Goal: Task Accomplishment & Management: Complete application form

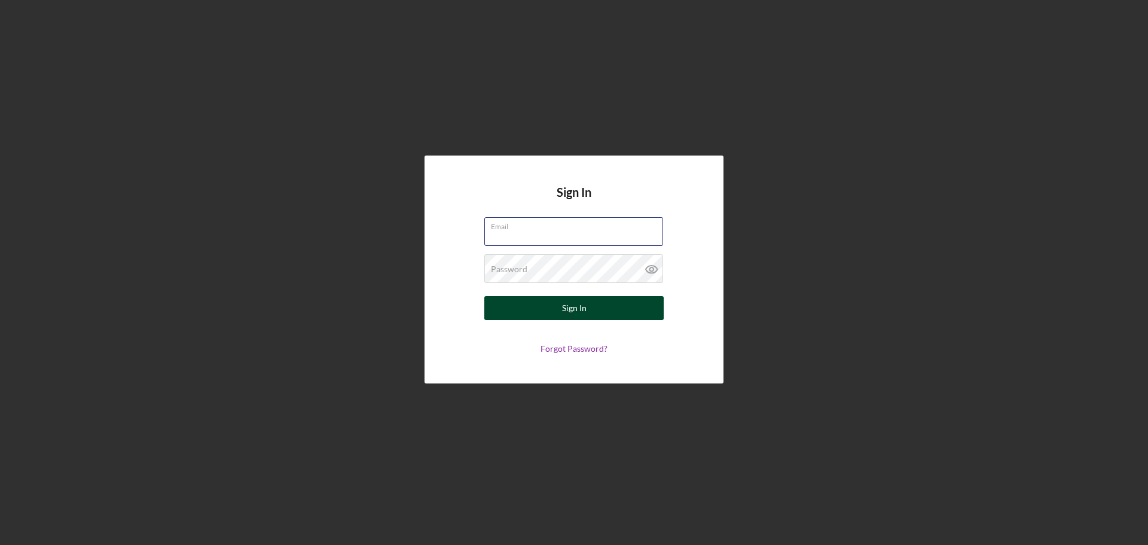
type input "[EMAIL_ADDRESS][DOMAIN_NAME]"
click at [547, 308] on button "Sign In" at bounding box center [573, 308] width 179 height 24
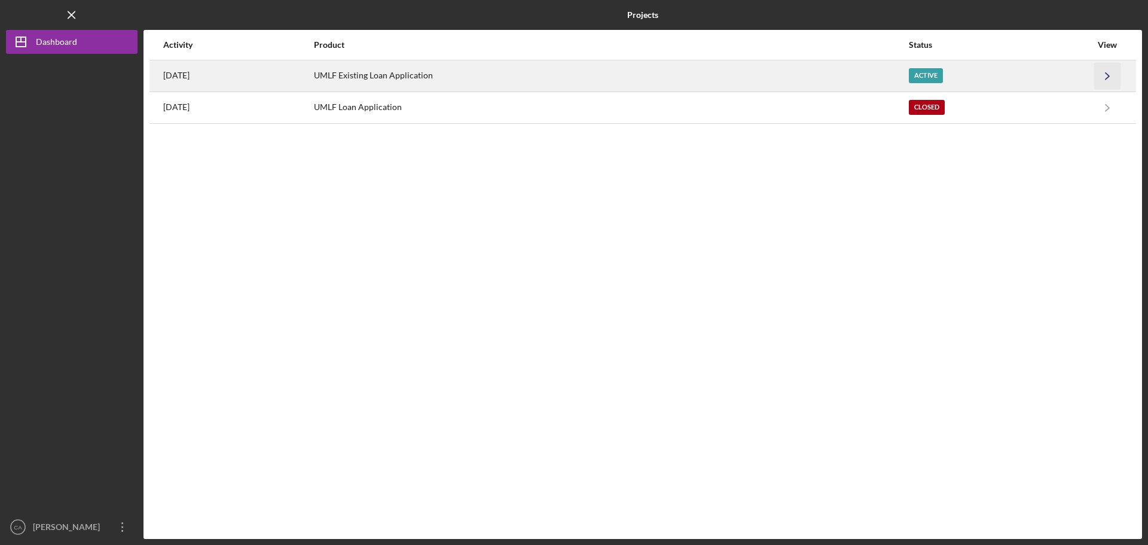
click at [1103, 74] on icon "Icon/Navigate" at bounding box center [1107, 75] width 27 height 27
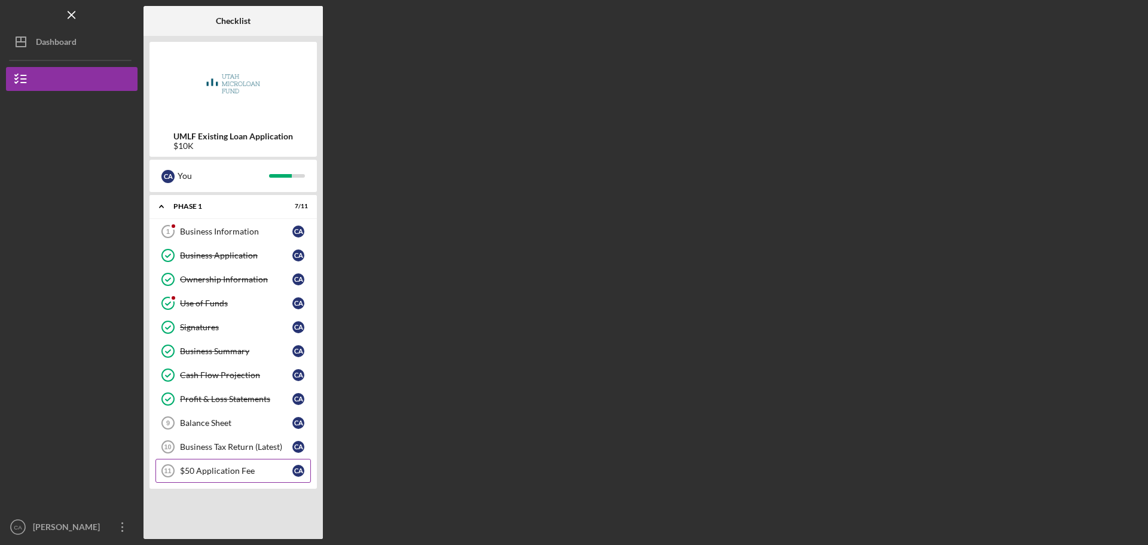
click at [230, 474] on div "$50 Application Fee" at bounding box center [236, 471] width 112 height 10
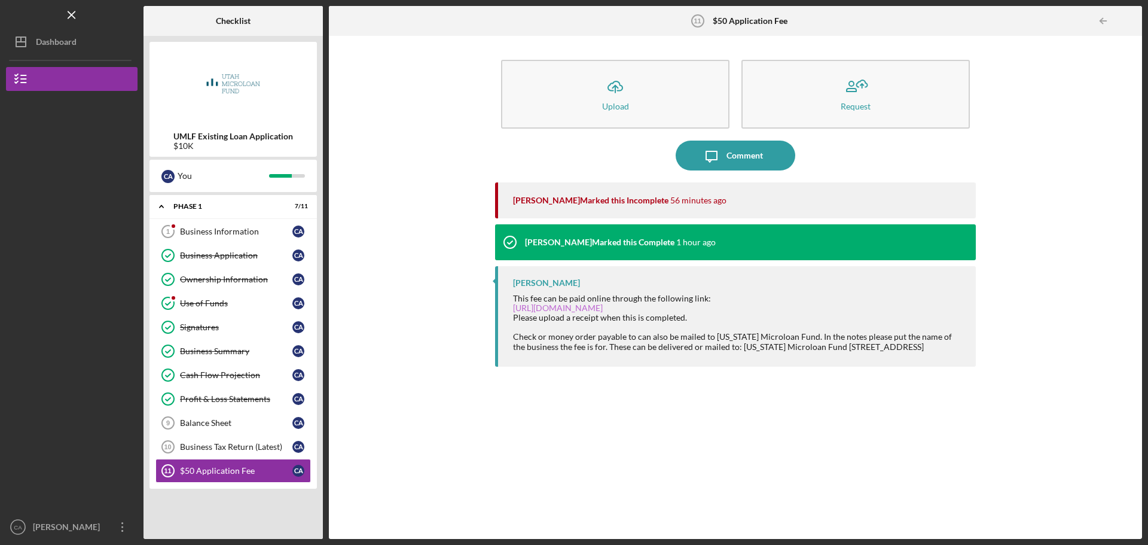
click at [584, 305] on link "https://buy.stripe.com/cN215H4rJ0JCcQU4gg" at bounding box center [558, 307] width 90 height 10
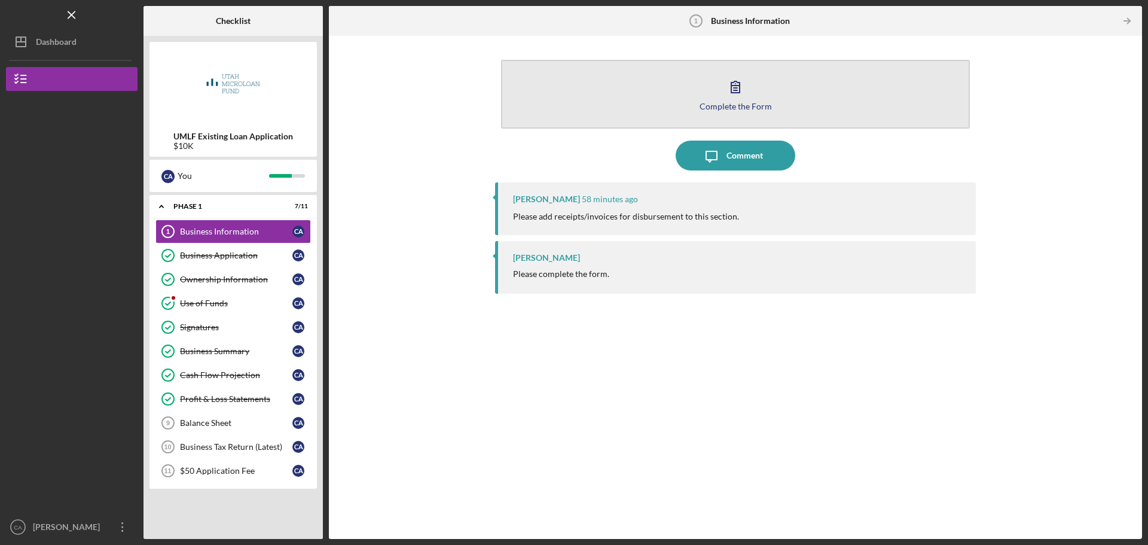
click at [738, 102] on div "Complete the Form" at bounding box center [735, 106] width 72 height 9
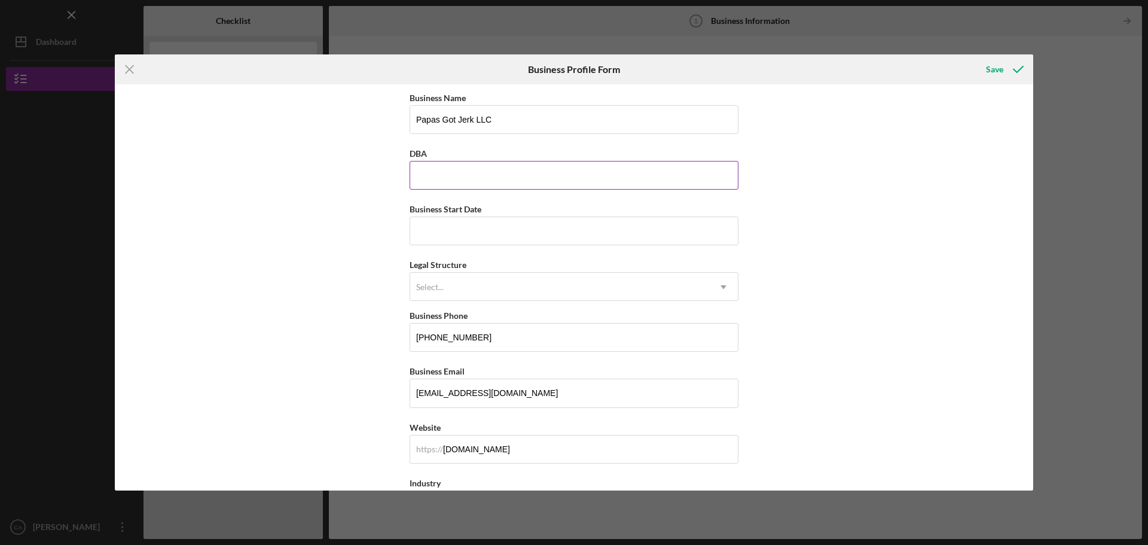
click at [453, 178] on input "DBA" at bounding box center [573, 175] width 329 height 29
type input "Papas Got Jerk LLC"
type input "[US_STATE]"
click at [533, 241] on input "Business Start Date" at bounding box center [573, 230] width 329 height 29
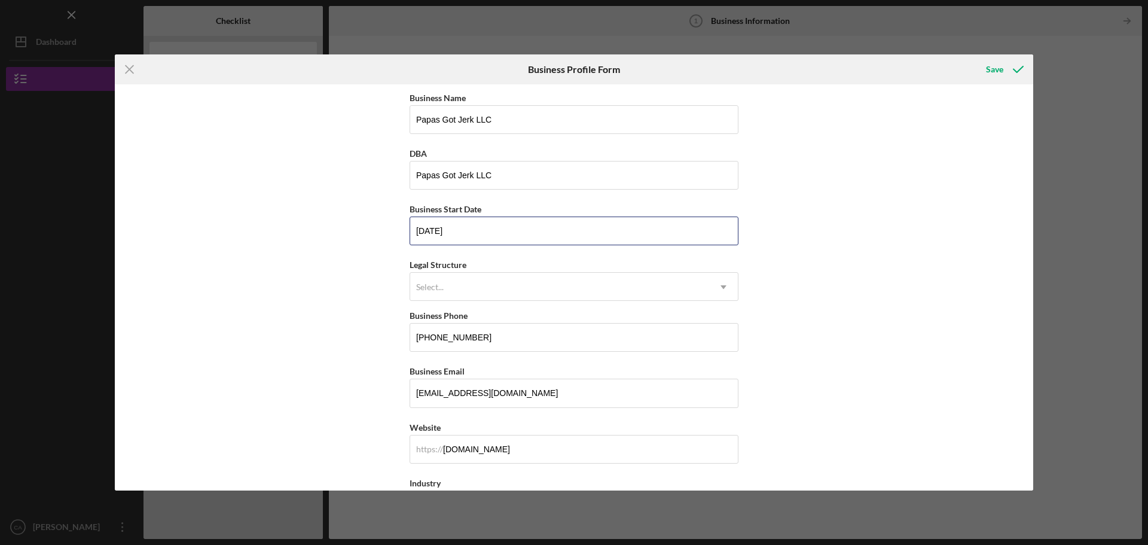
drag, startPoint x: 512, startPoint y: 232, endPoint x: 356, endPoint y: 239, distance: 156.2
click at [356, 239] on div "Business Name Papas Got Jerk LLC DBA Papas Got Jerk LLC Business Start Date [DA…" at bounding box center [574, 287] width 918 height 406
type input "[DATE]"
click at [543, 268] on div "Legal Structure option , selected. Select is focused , press Down to open the m…" at bounding box center [573, 279] width 329 height 44
click at [543, 277] on div "Select..." at bounding box center [559, 286] width 299 height 27
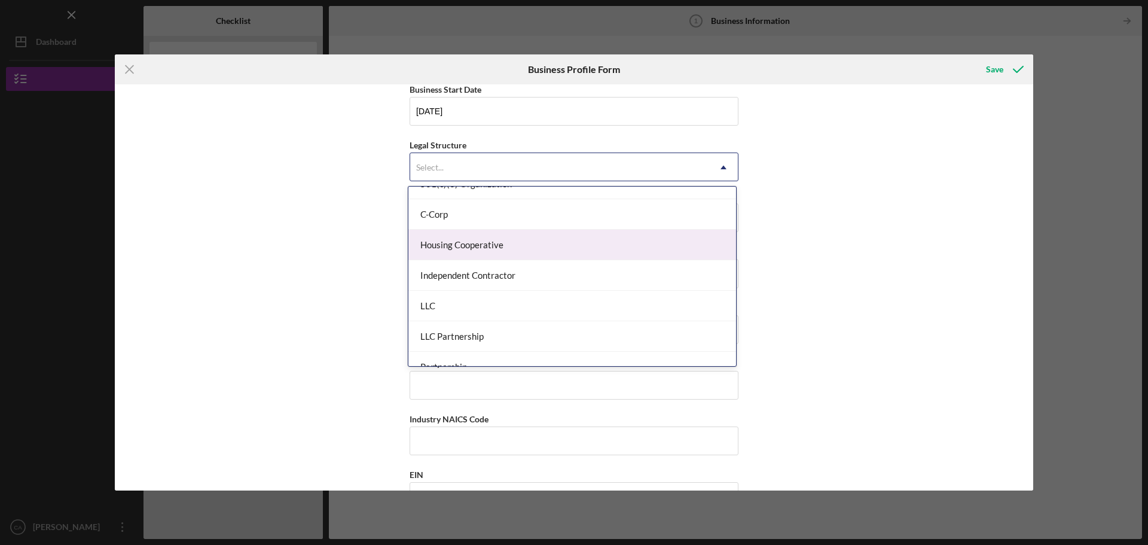
scroll to position [179, 0]
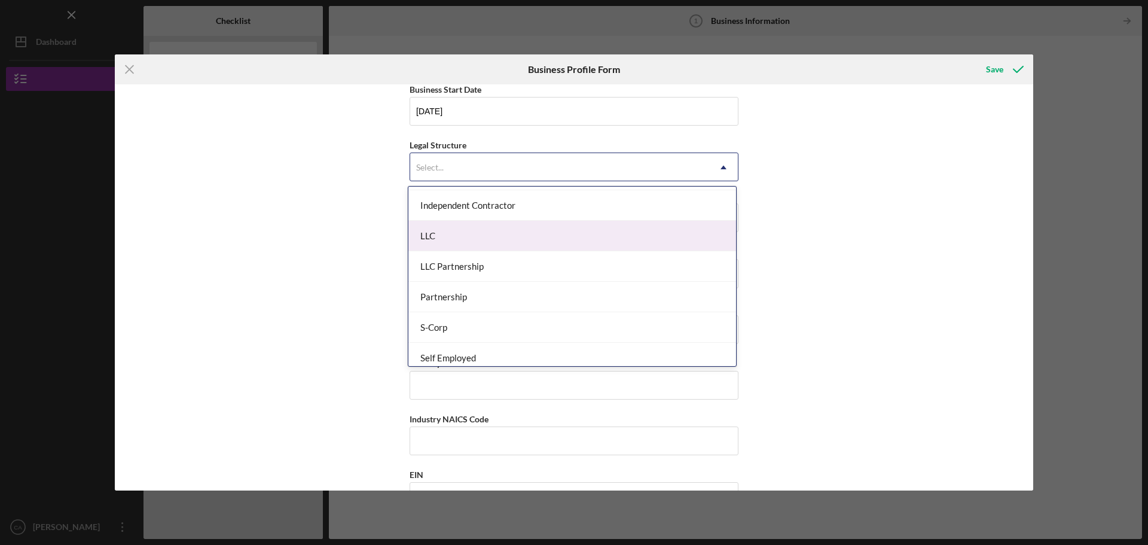
click at [519, 239] on div "LLC" at bounding box center [572, 236] width 328 height 30
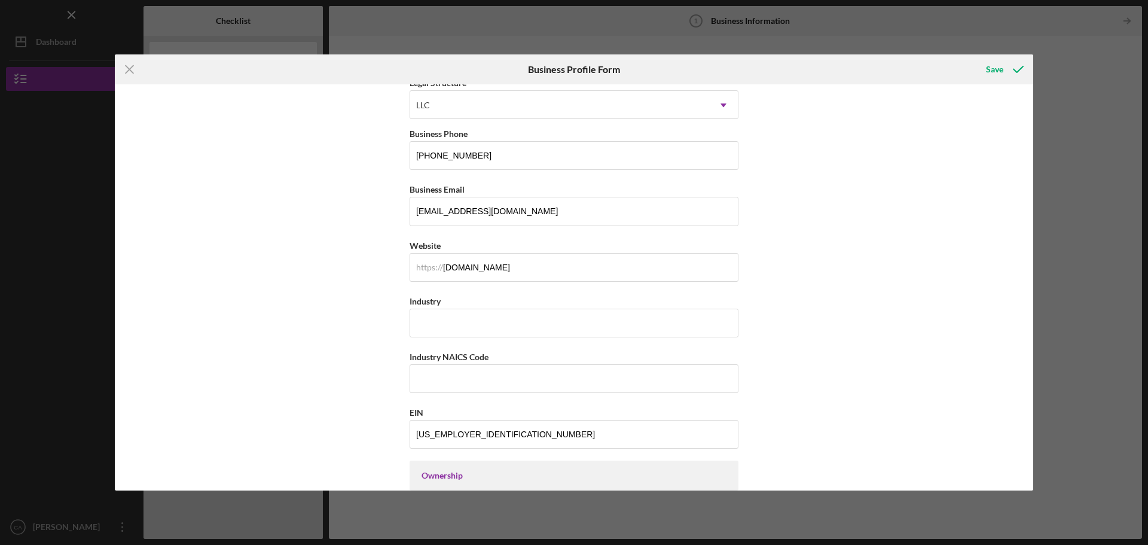
scroll to position [239, 0]
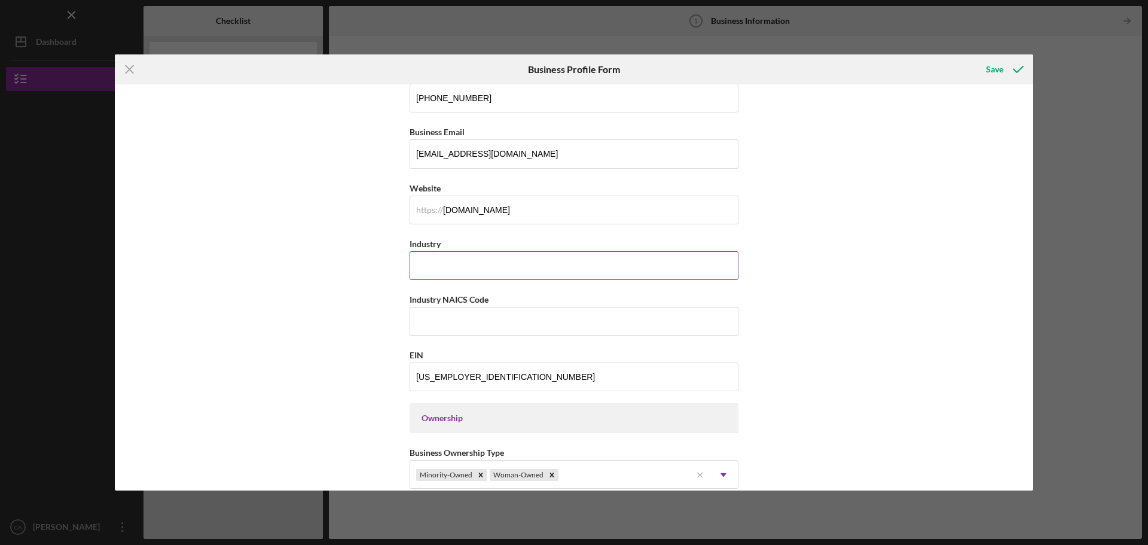
click at [512, 269] on input "Industry" at bounding box center [573, 265] width 329 height 29
type input "Restaurant"
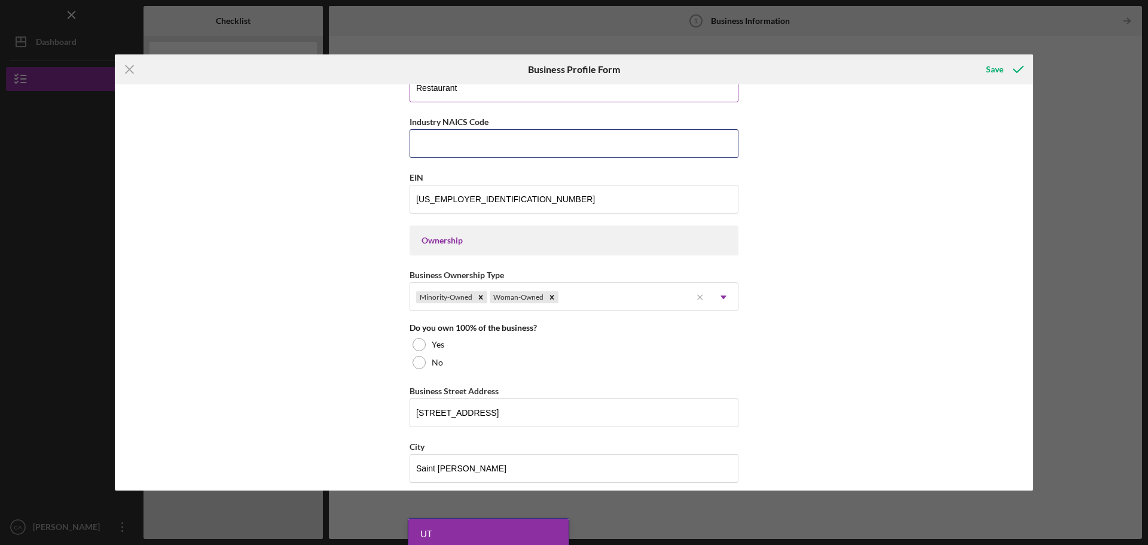
scroll to position [418, 0]
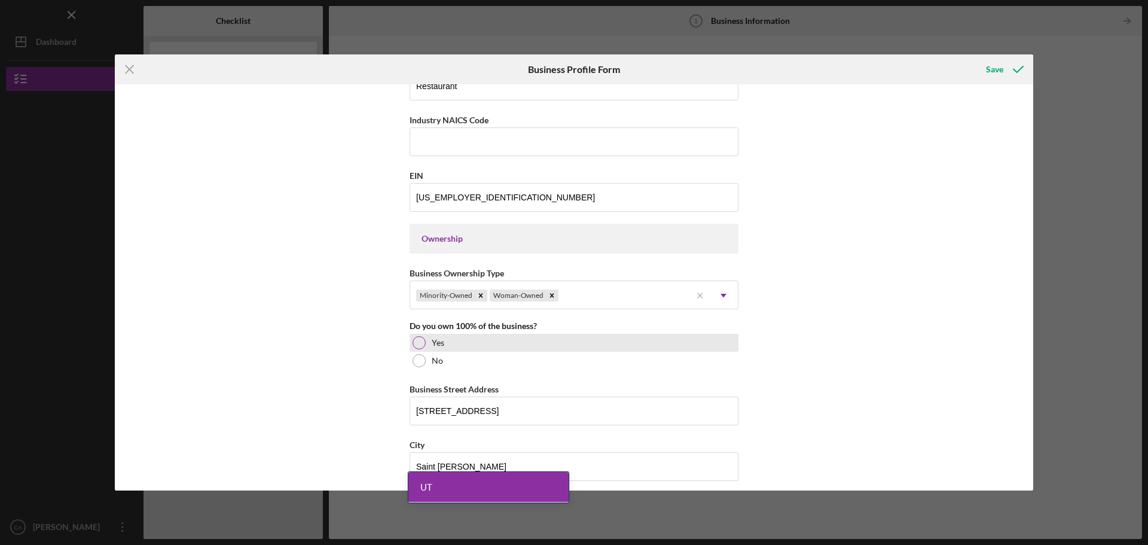
click at [412, 344] on div at bounding box center [418, 342] width 13 height 13
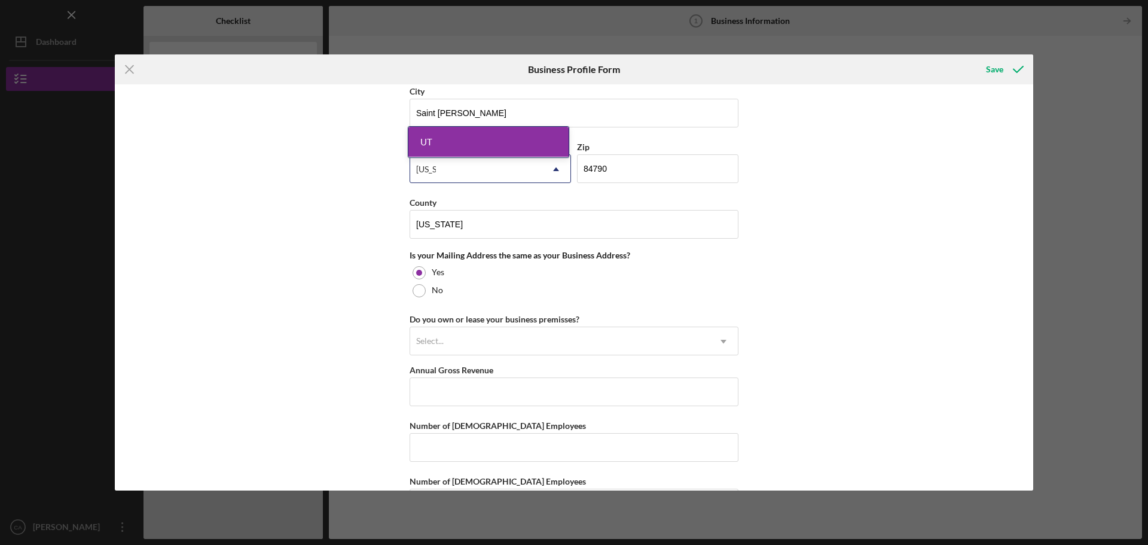
scroll to position [777, 0]
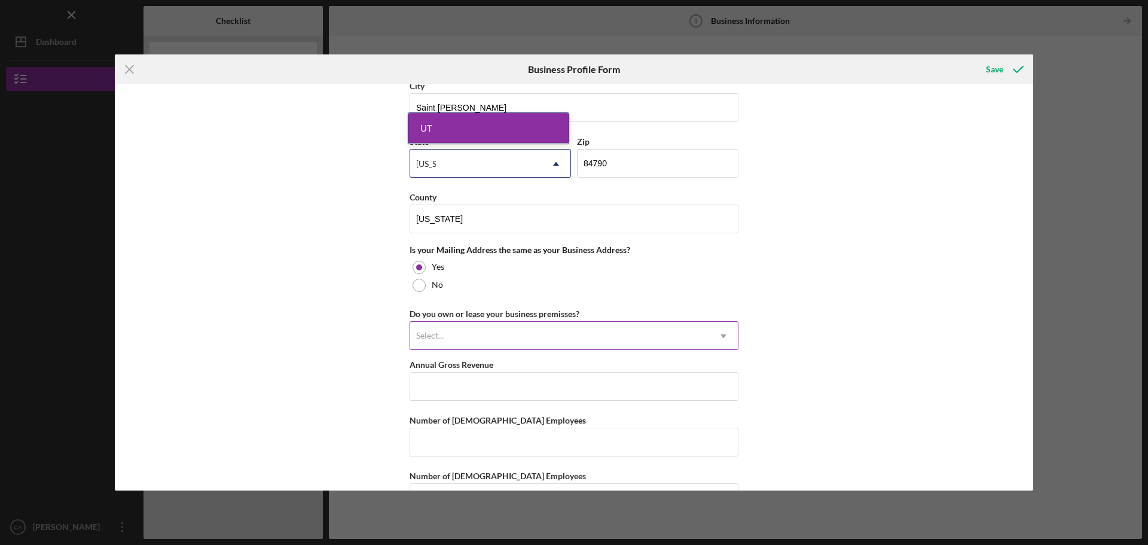
click at [599, 334] on div "Select..." at bounding box center [559, 335] width 299 height 27
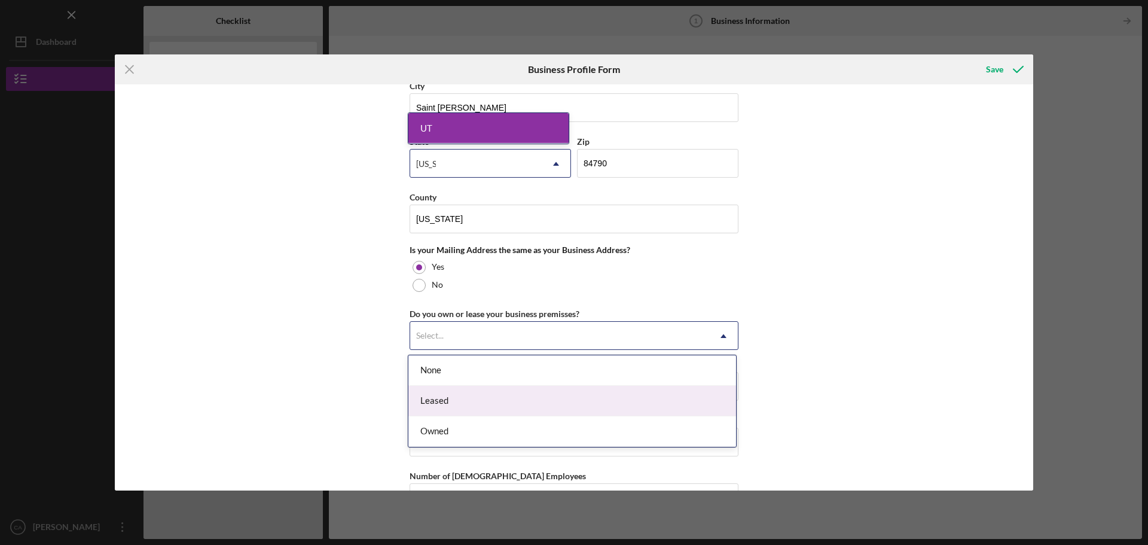
click at [503, 404] on div "Leased" at bounding box center [572, 401] width 328 height 30
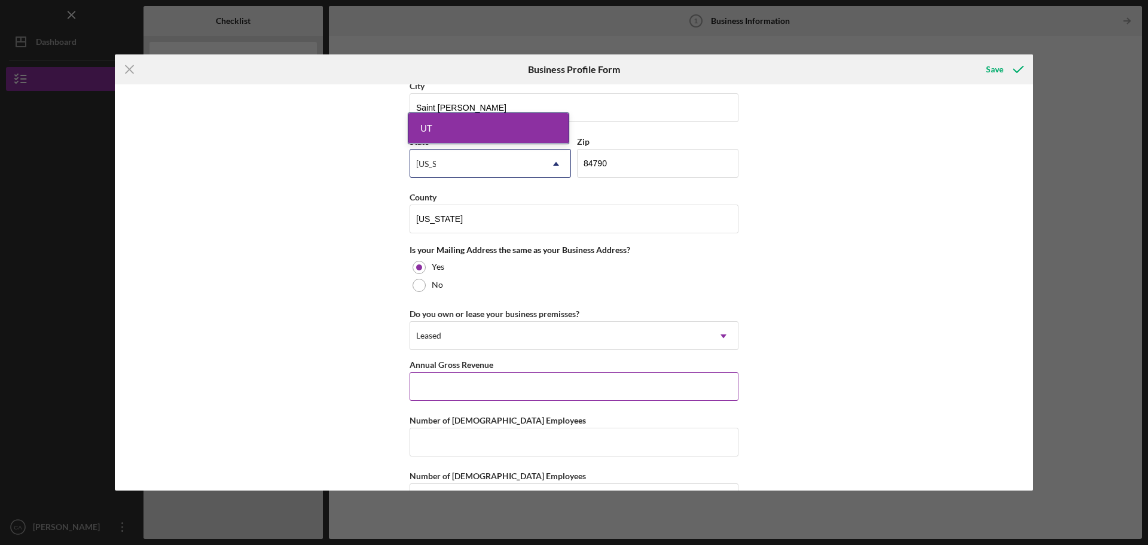
click at [502, 396] on input "Annual Gross Revenue" at bounding box center [573, 386] width 329 height 29
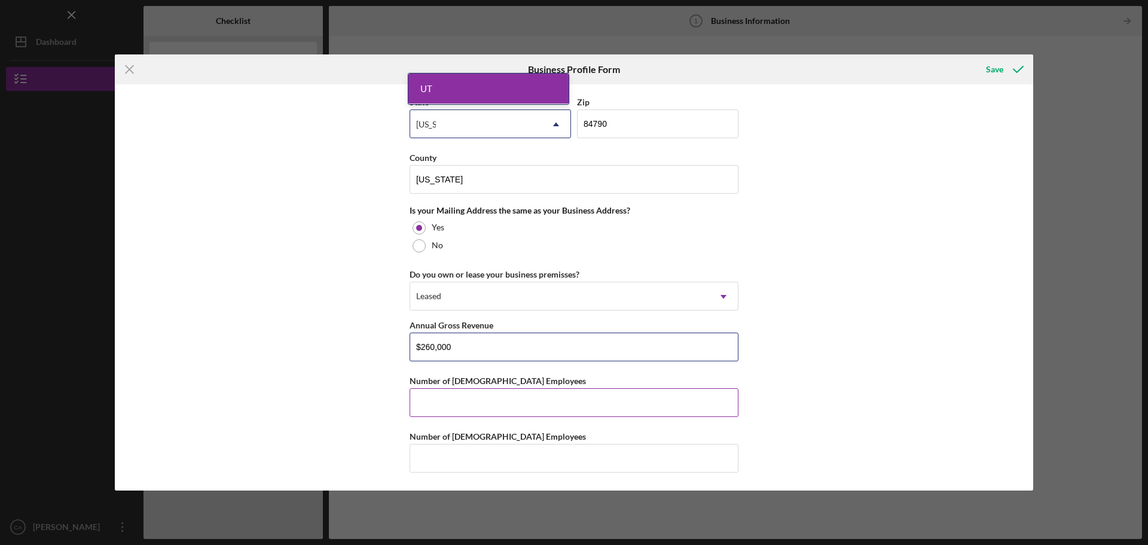
type input "$260,000"
click at [546, 409] on input "Number of [DEMOGRAPHIC_DATA] Employees" at bounding box center [573, 402] width 329 height 29
type input "2"
click at [547, 462] on input "Number of [DEMOGRAPHIC_DATA] Employees" at bounding box center [573, 458] width 329 height 29
type input "4"
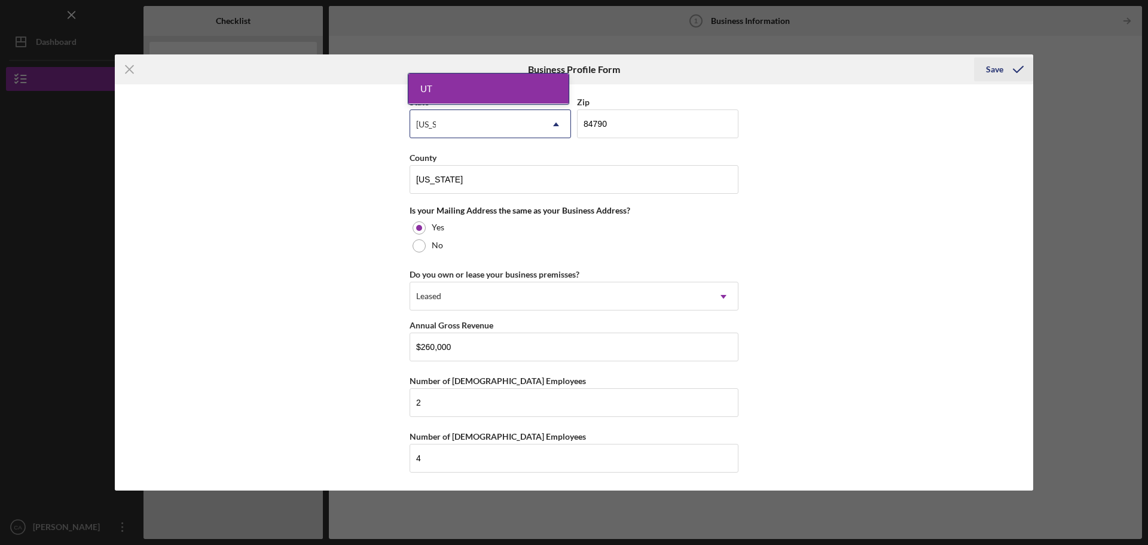
click at [994, 67] on div "Save" at bounding box center [994, 69] width 17 height 24
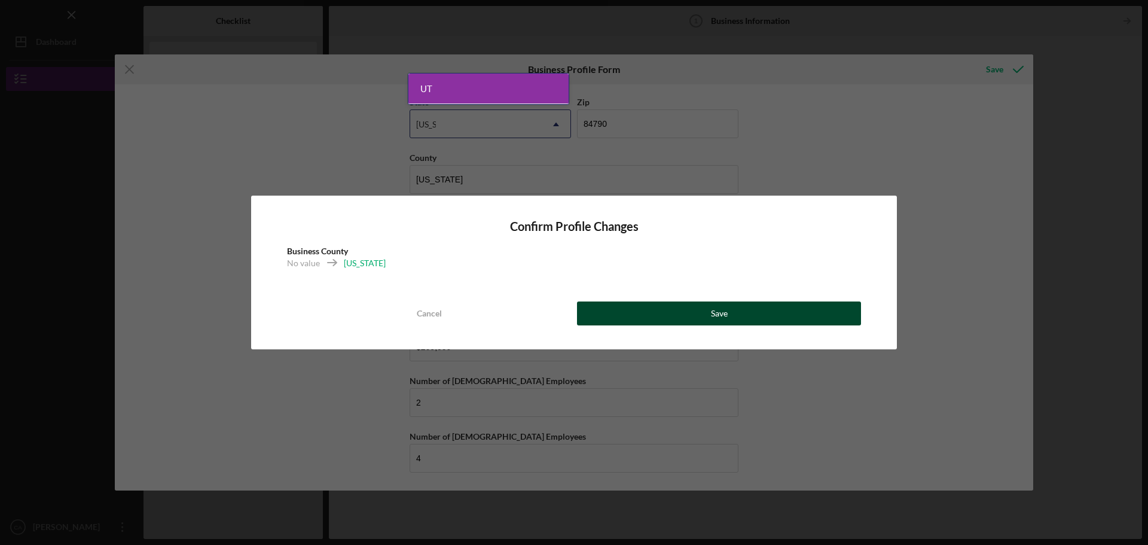
click at [701, 315] on button "Save" at bounding box center [719, 313] width 284 height 24
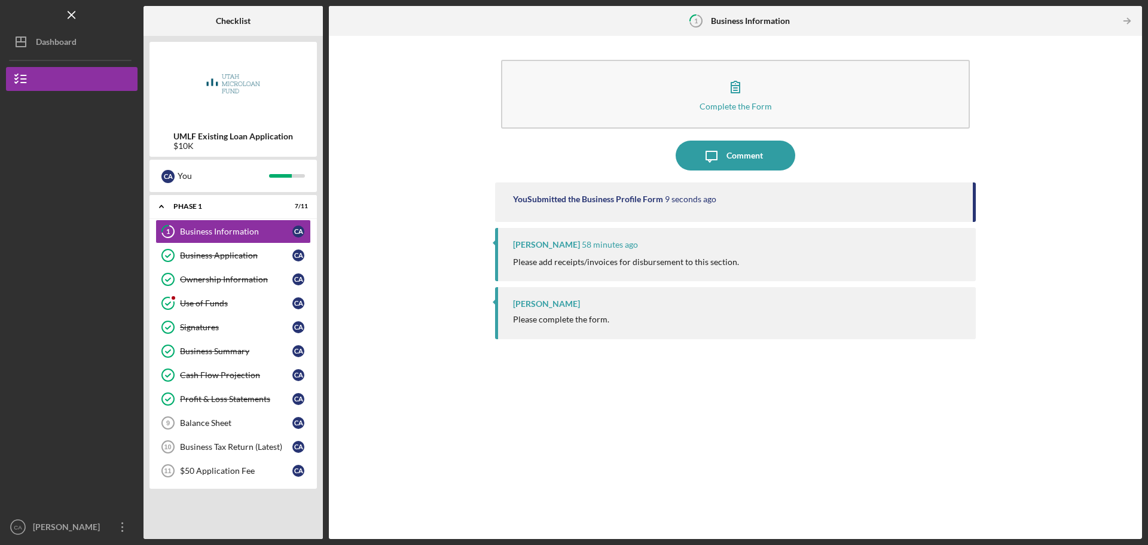
click at [563, 311] on div "[PERSON_NAME] Please complete the form." at bounding box center [735, 313] width 481 height 52
click at [668, 250] on div "[PERSON_NAME] 58 minutes ago Please add receipts/invoices for disbursement to t…" at bounding box center [735, 254] width 481 height 53
click at [69, 45] on div "Dashboard" at bounding box center [56, 43] width 41 height 27
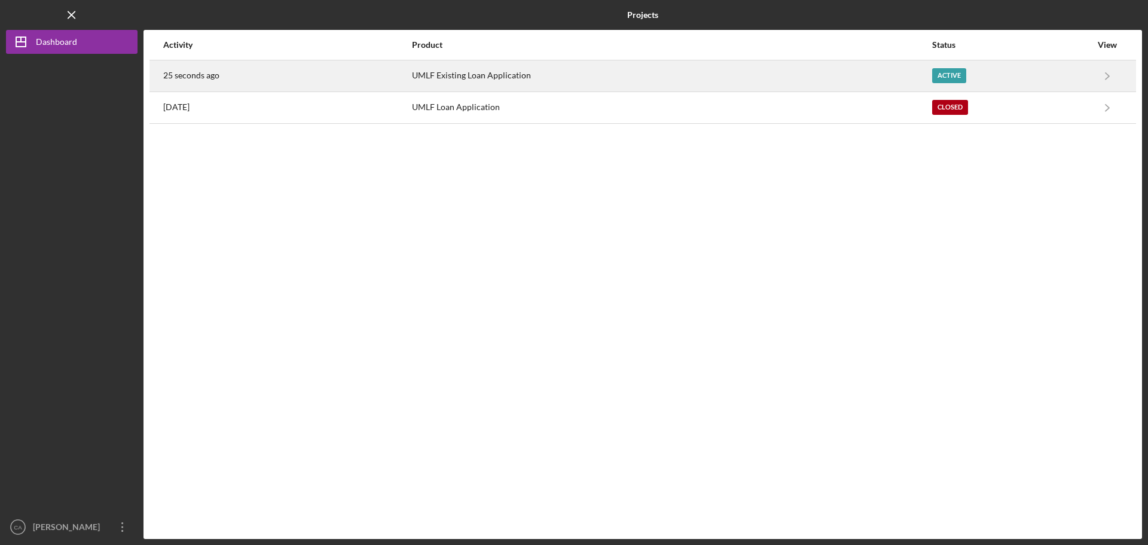
click at [947, 75] on div "Active" at bounding box center [949, 75] width 34 height 15
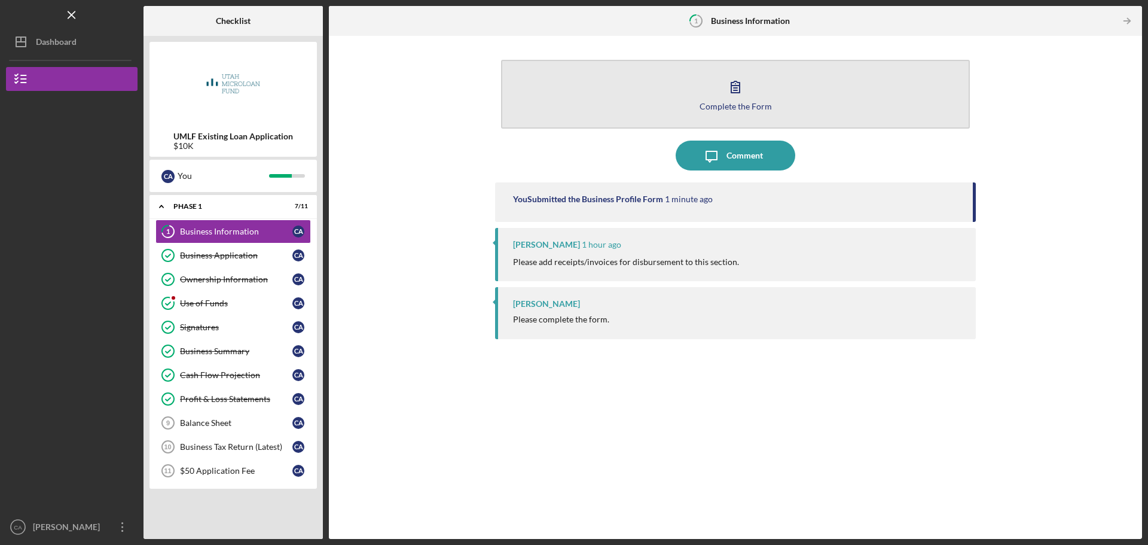
click at [764, 98] on button "Complete the Form Form" at bounding box center [735, 94] width 469 height 69
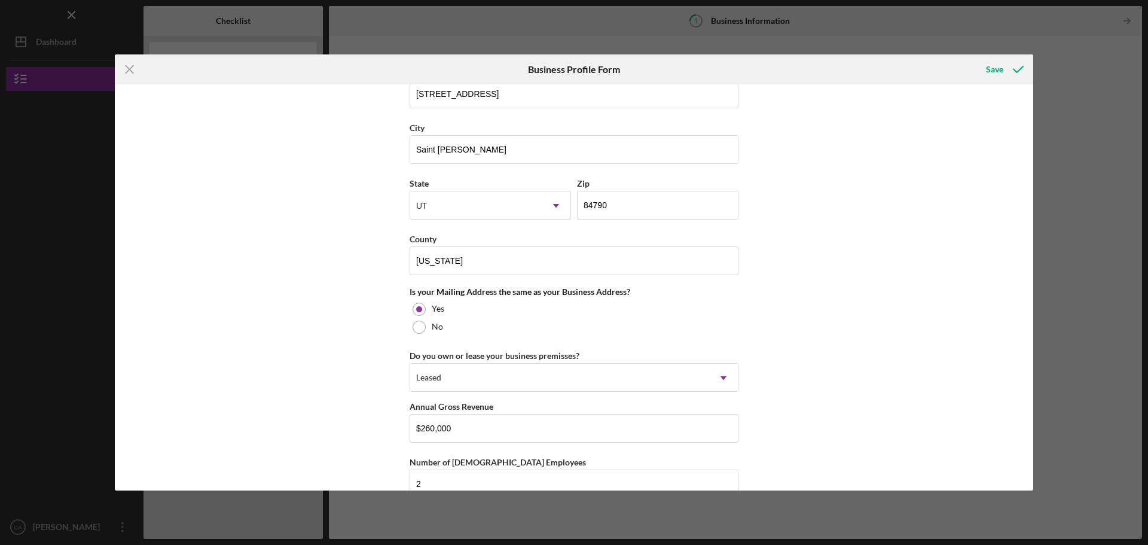
scroll to position [817, 0]
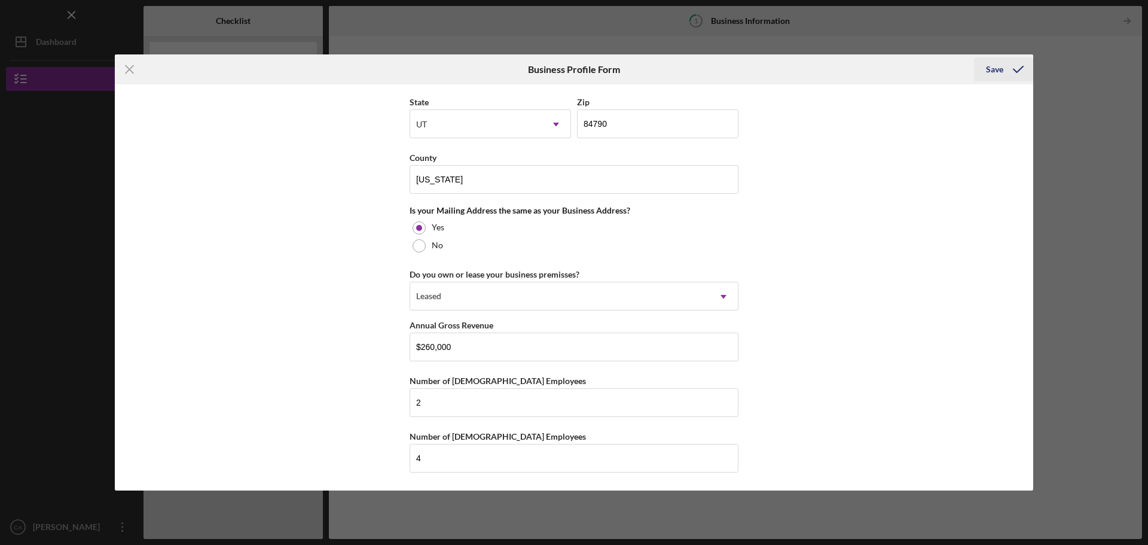
click at [990, 63] on div "Save" at bounding box center [994, 69] width 17 height 24
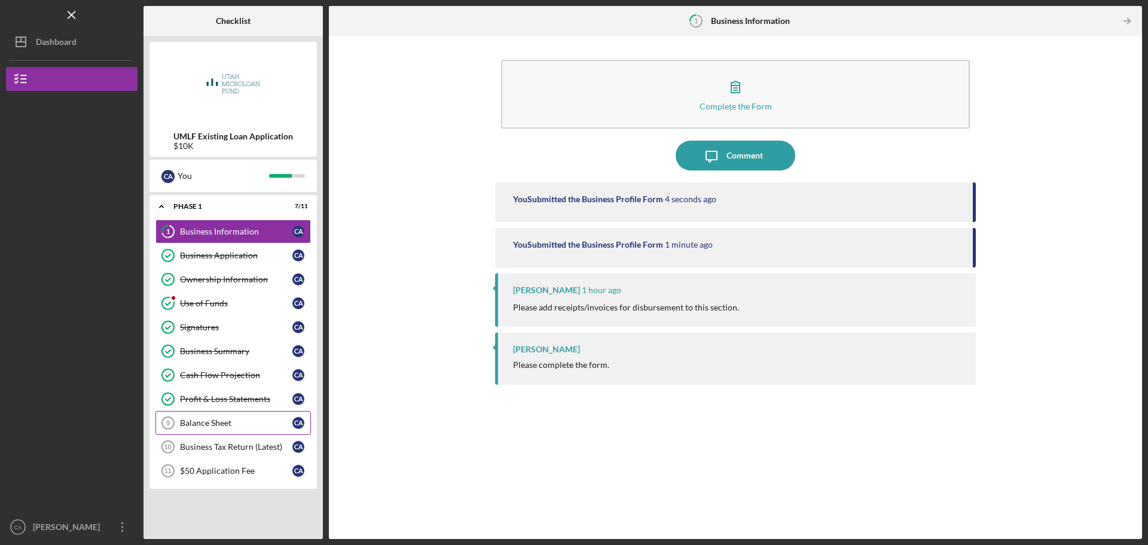
click at [260, 423] on div "Balance Sheet" at bounding box center [236, 423] width 112 height 10
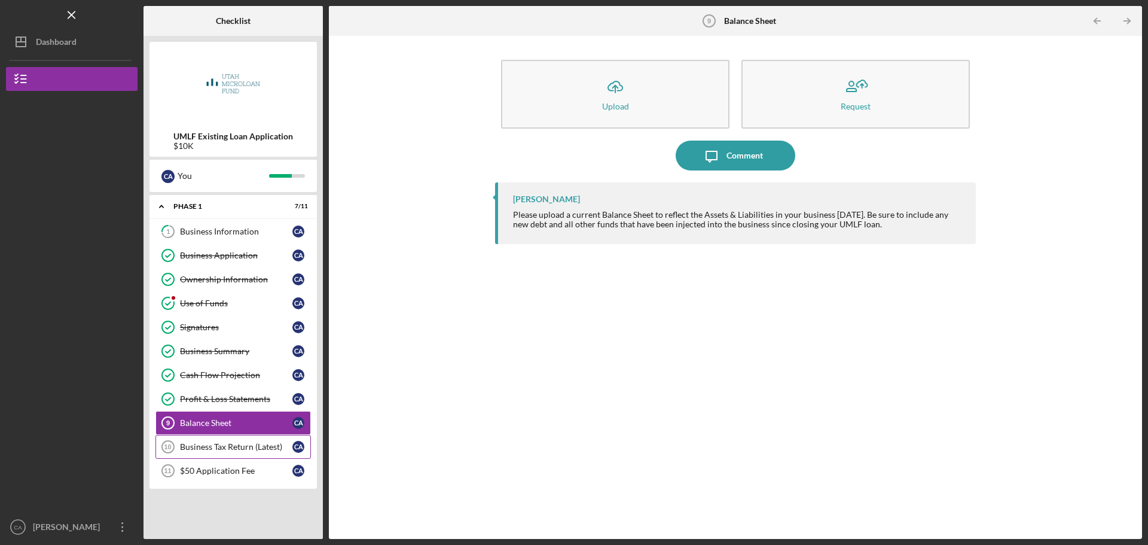
click at [252, 444] on div "Business Tax Return (Latest)" at bounding box center [236, 447] width 112 height 10
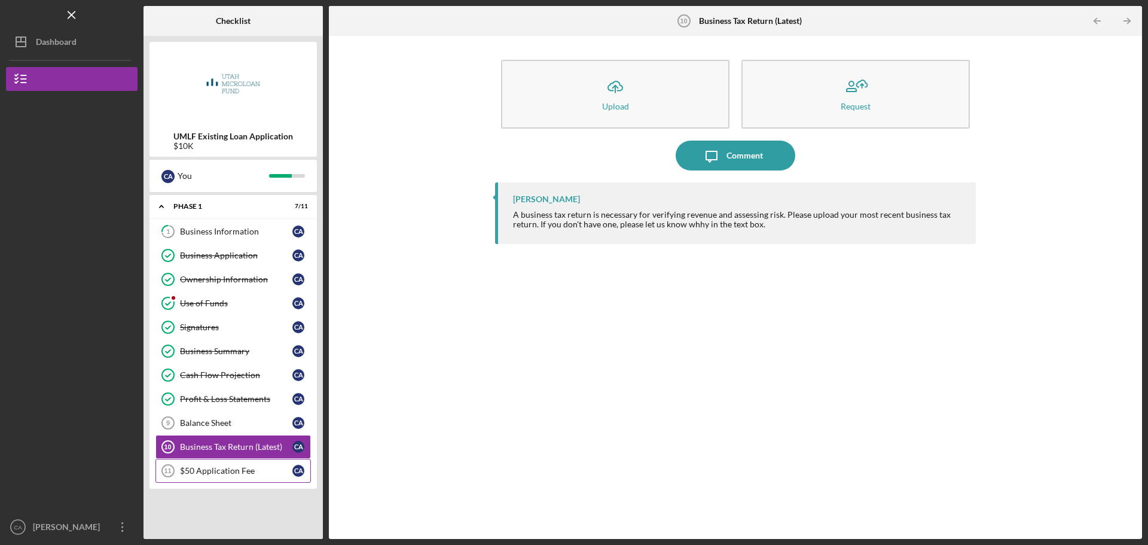
click at [249, 465] on link "$50 Application Fee 11 $50 Application Fee C A" at bounding box center [232, 471] width 155 height 24
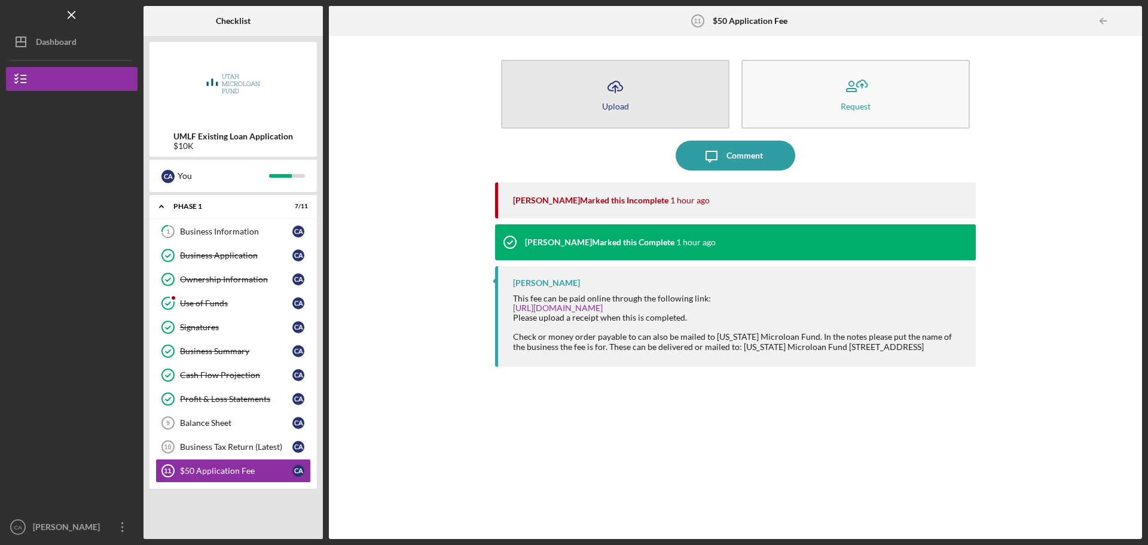
click at [631, 84] on button "Icon/Upload Upload" at bounding box center [615, 94] width 228 height 69
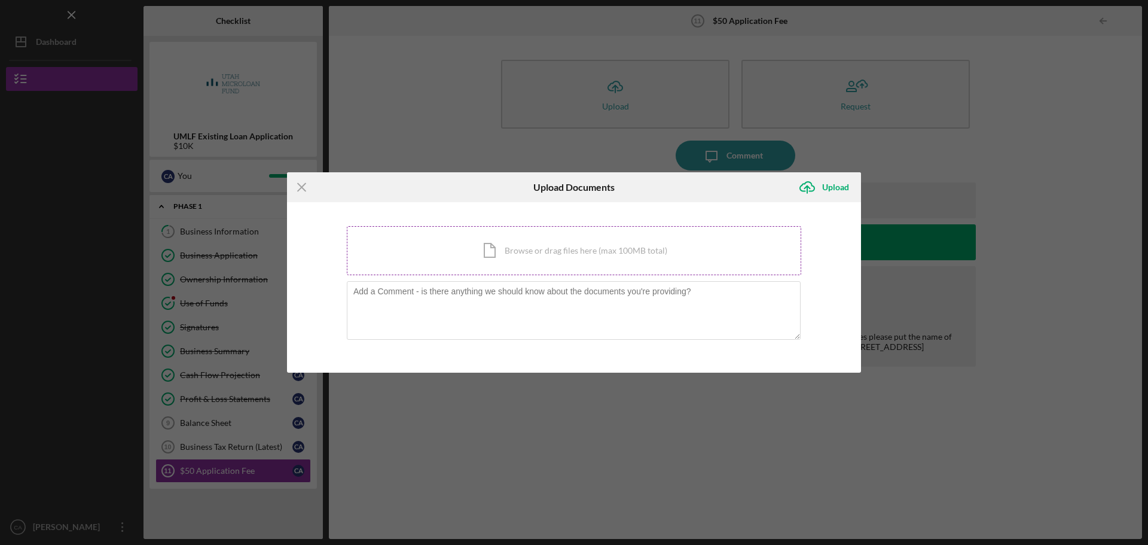
click at [573, 255] on div "Icon/Document Browse or drag files here (max 100MB total) Tap to choose files o…" at bounding box center [574, 250] width 454 height 49
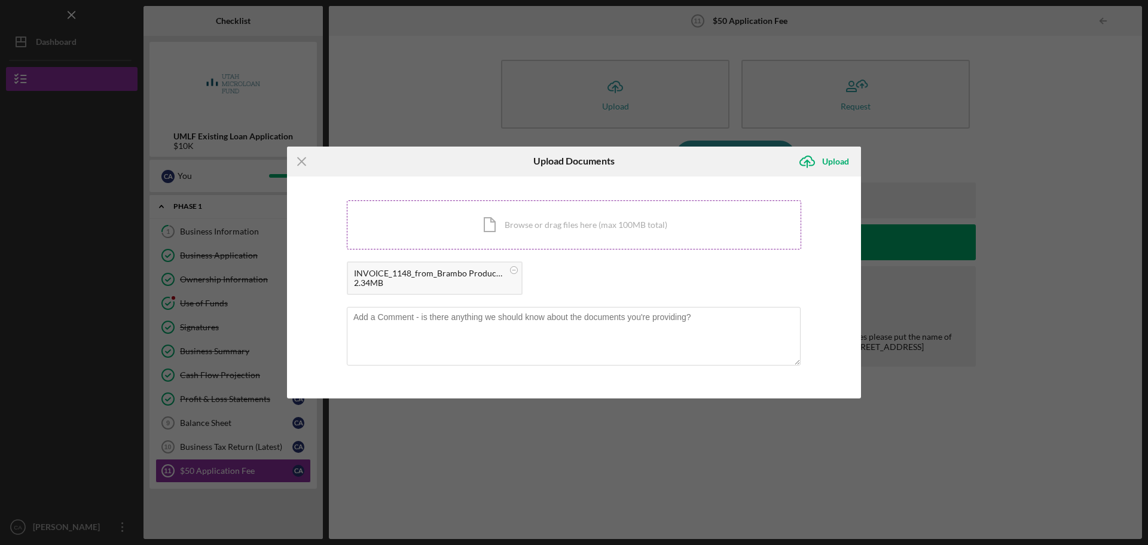
click at [524, 229] on div "Icon/Document Browse or drag files here (max 100MB total) Tap to choose files o…" at bounding box center [574, 224] width 454 height 49
click at [833, 158] on div "Upload" at bounding box center [835, 161] width 27 height 24
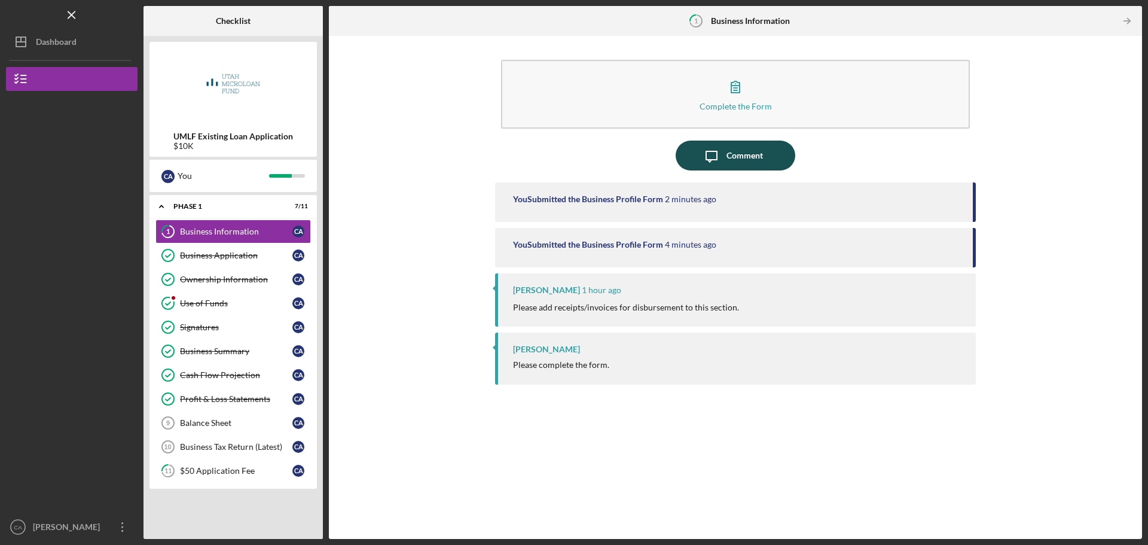
click at [726, 149] on div "Comment" at bounding box center [744, 155] width 36 height 30
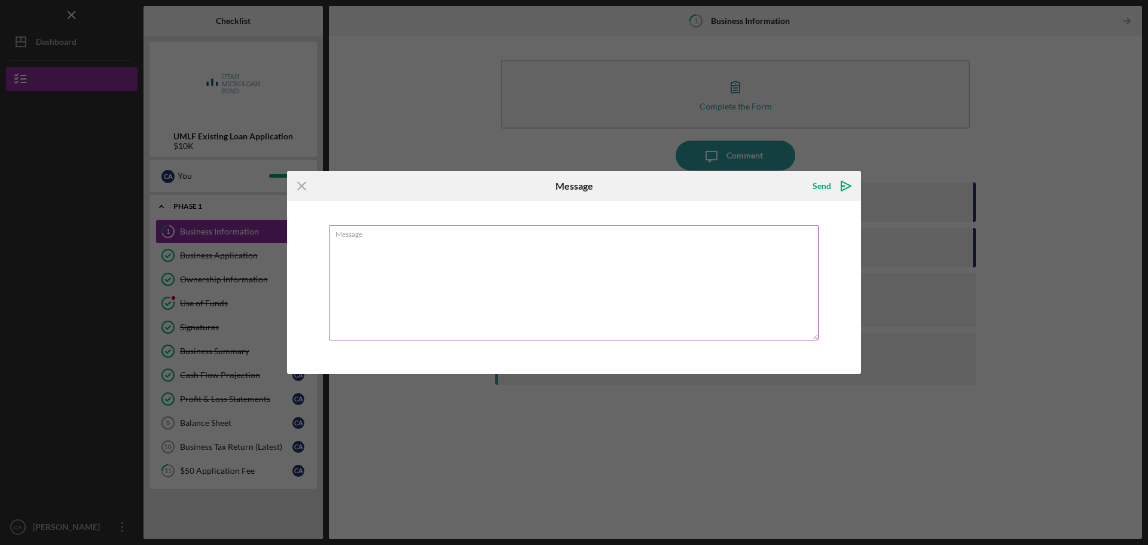
click at [504, 258] on textarea "Message" at bounding box center [574, 282] width 490 height 115
click at [301, 186] on icon "Icon/Menu Close" at bounding box center [302, 186] width 30 height 30
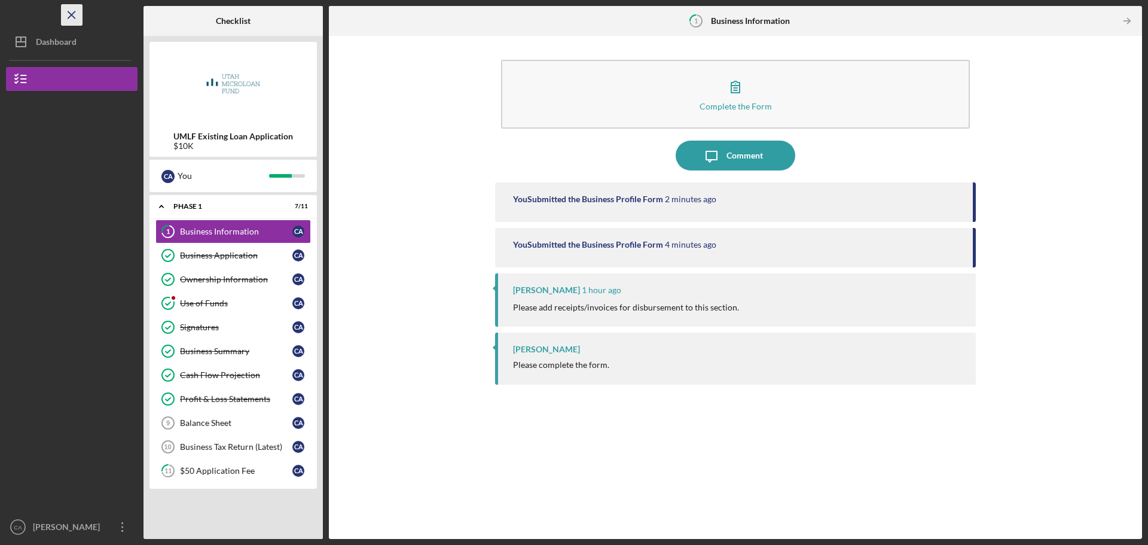
click at [67, 14] on icon "Icon/Menu Close" at bounding box center [72, 15] width 27 height 27
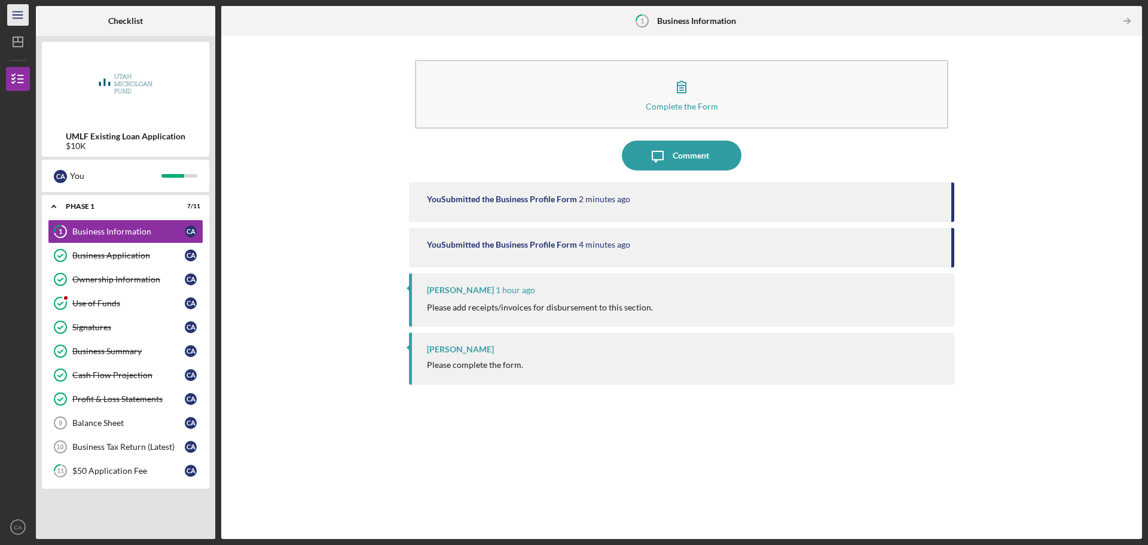
click at [13, 13] on icon "Icon/Menu" at bounding box center [18, 15] width 27 height 27
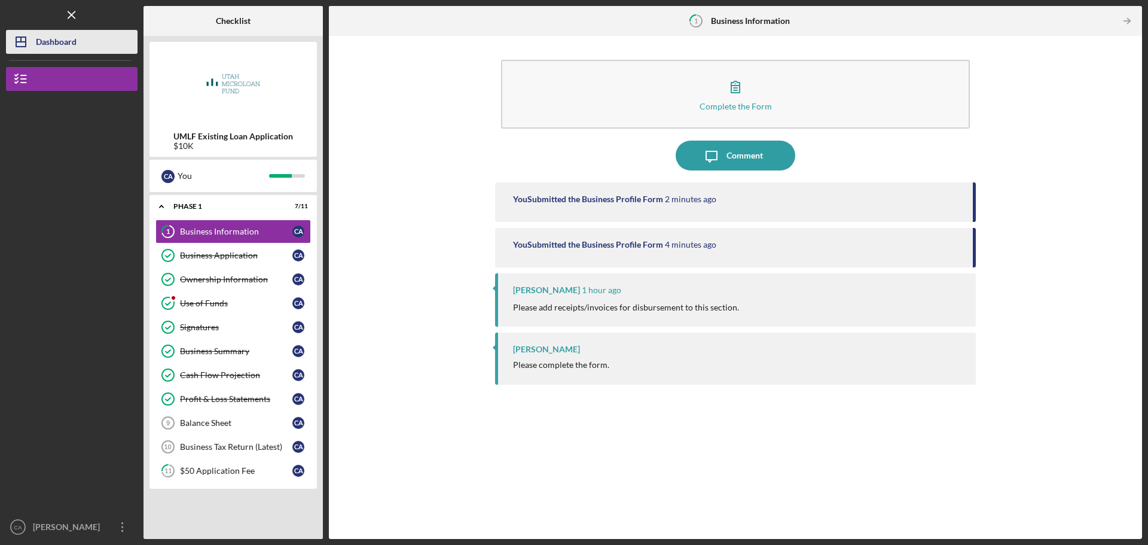
click at [75, 41] on div "Dashboard" at bounding box center [56, 43] width 41 height 27
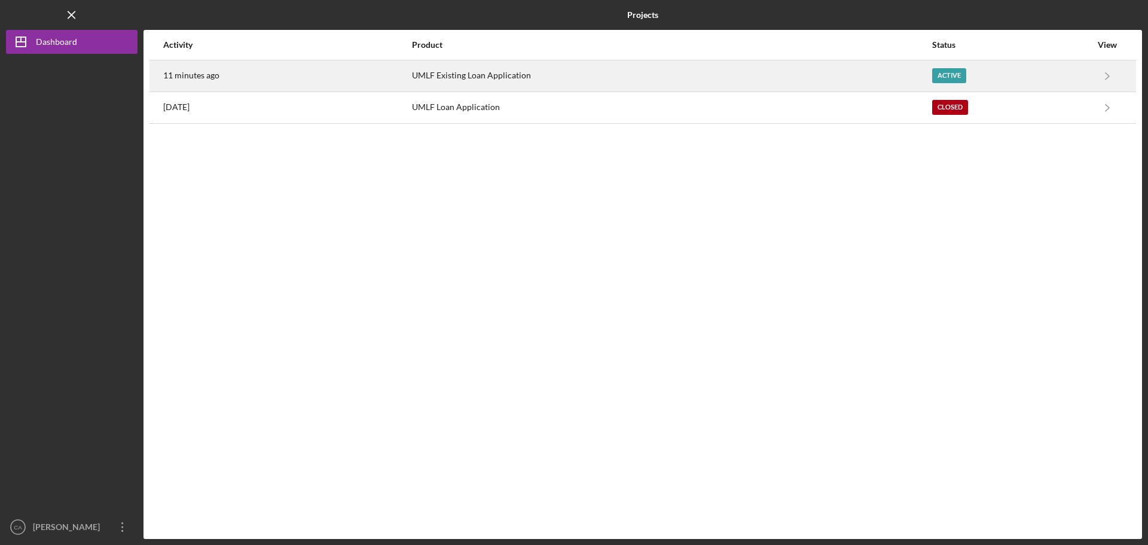
click at [206, 74] on time "11 minutes ago" at bounding box center [191, 76] width 56 height 10
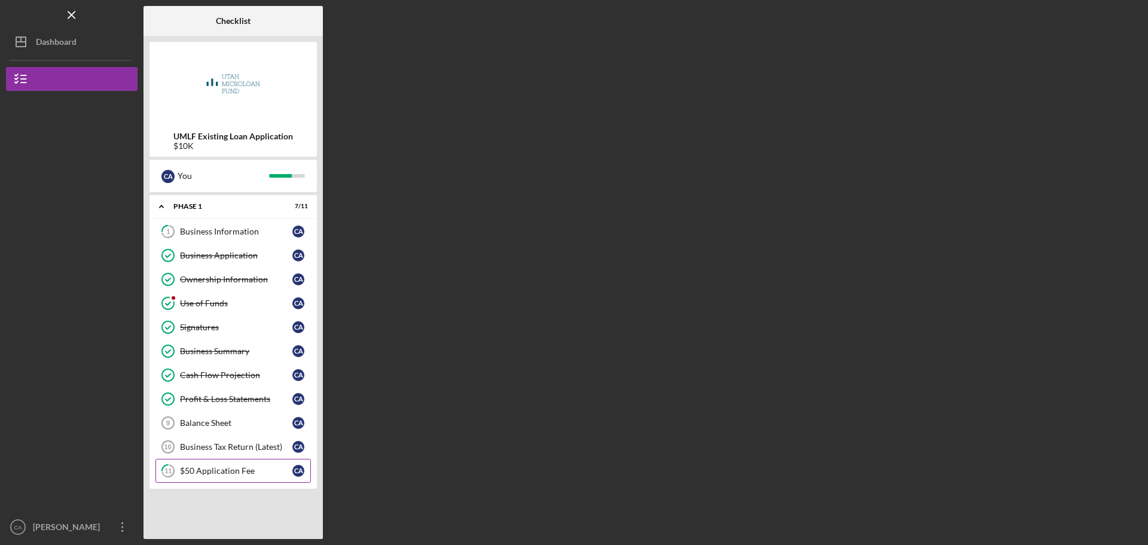
click at [228, 473] on div "$50 Application Fee" at bounding box center [236, 471] width 112 height 10
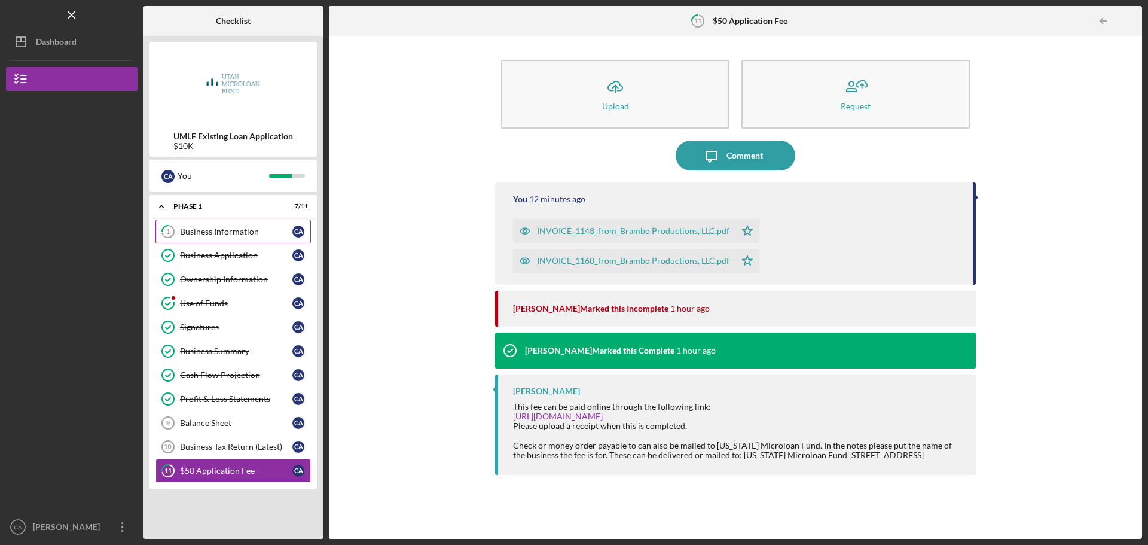
click at [233, 224] on link "1 Business Information C A" at bounding box center [232, 231] width 155 height 24
